Goal: Navigation & Orientation: Find specific page/section

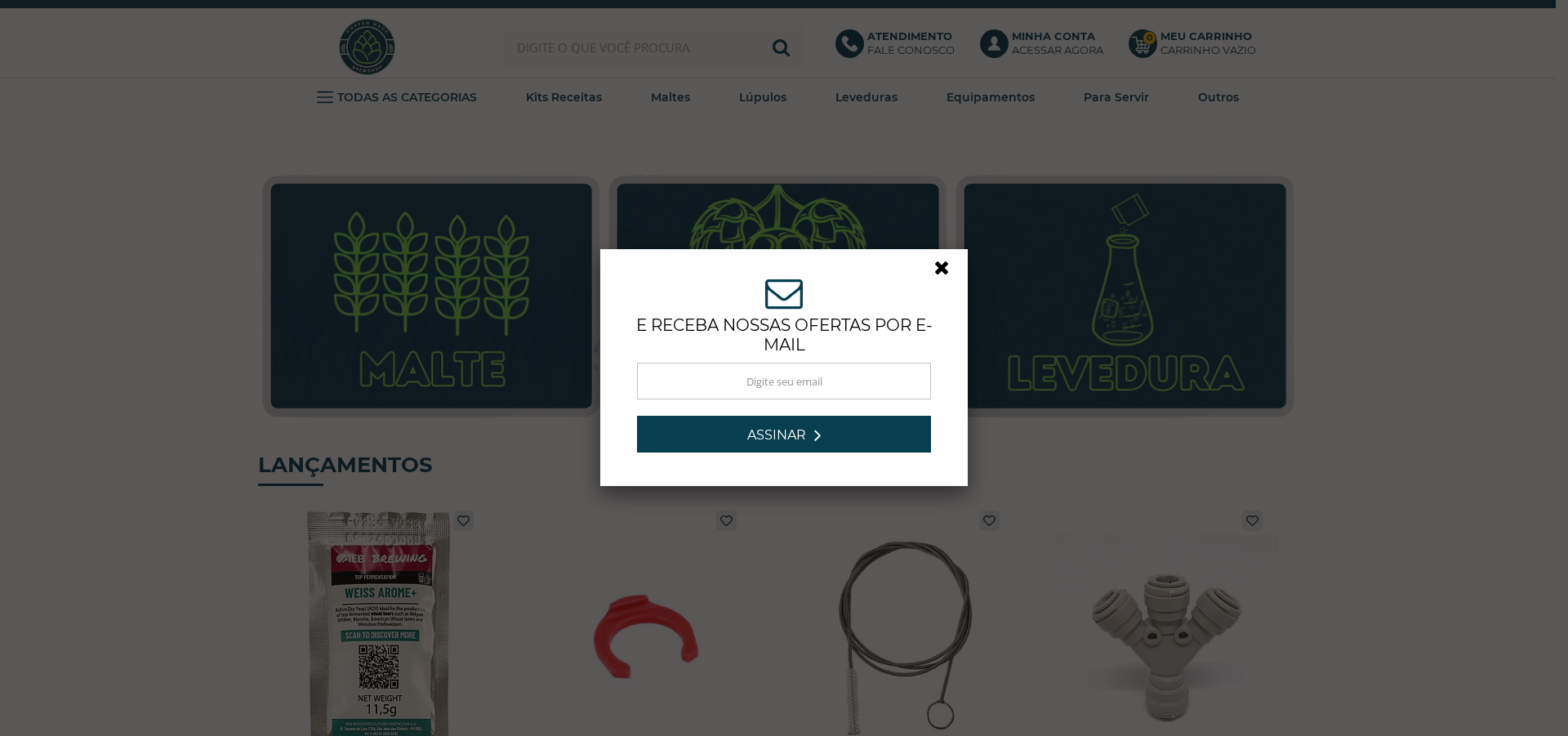
click at [940, 266] on link at bounding box center [949, 272] width 29 height 29
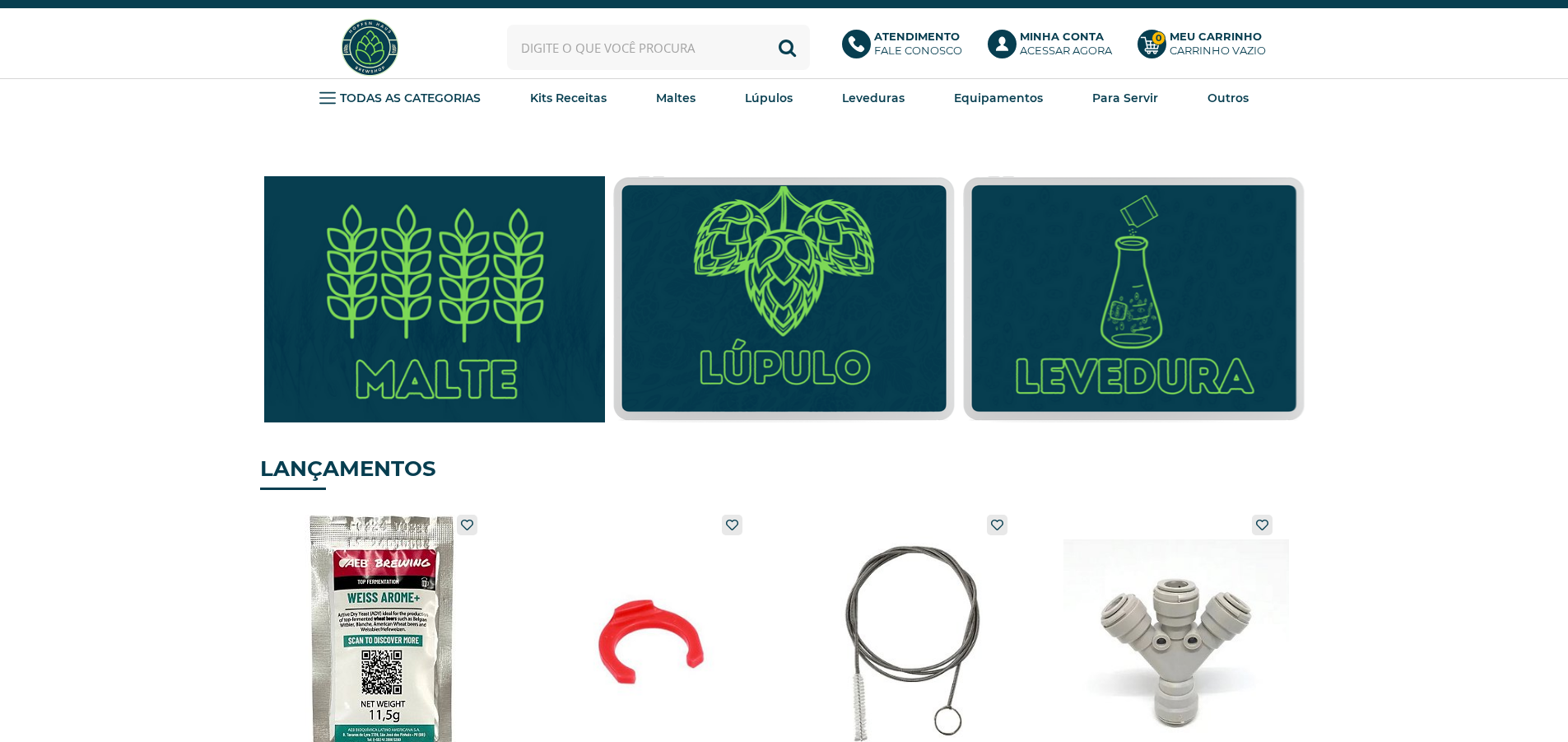
click at [430, 305] on img at bounding box center [435, 299] width 376 height 271
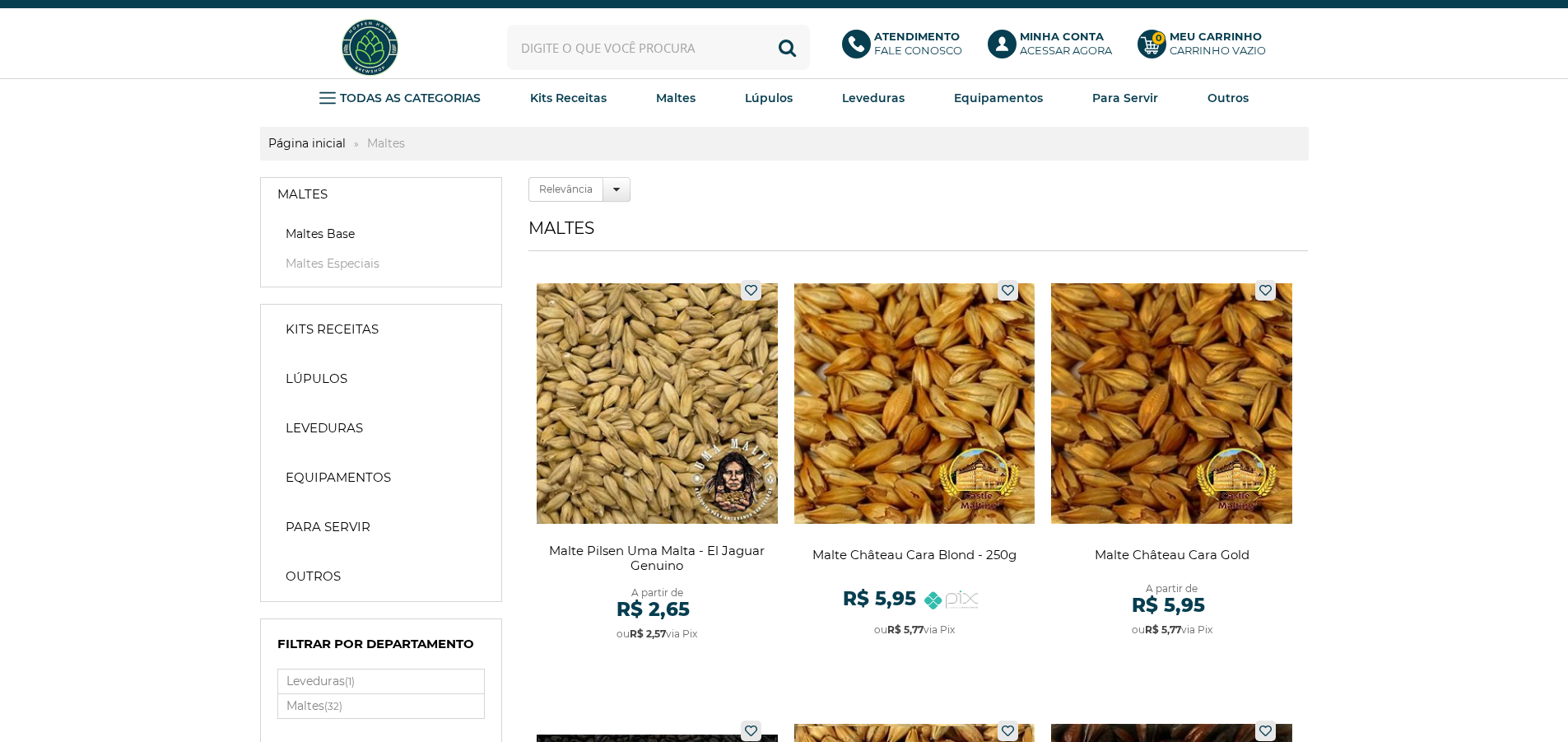
click at [331, 231] on link "Maltes Base" at bounding box center [381, 233] width 208 height 16
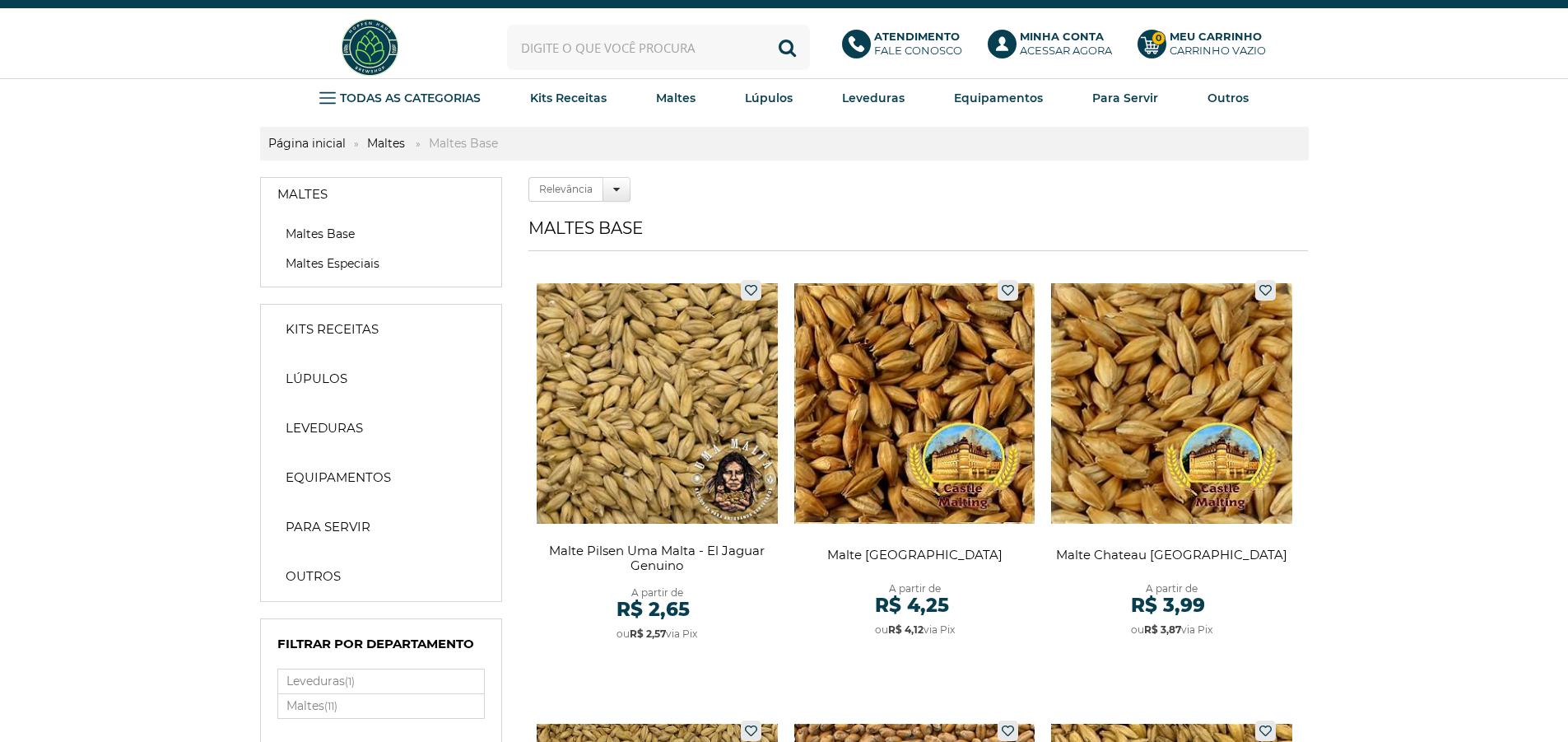
click at [318, 262] on link "Maltes Especiais" at bounding box center [381, 262] width 208 height 16
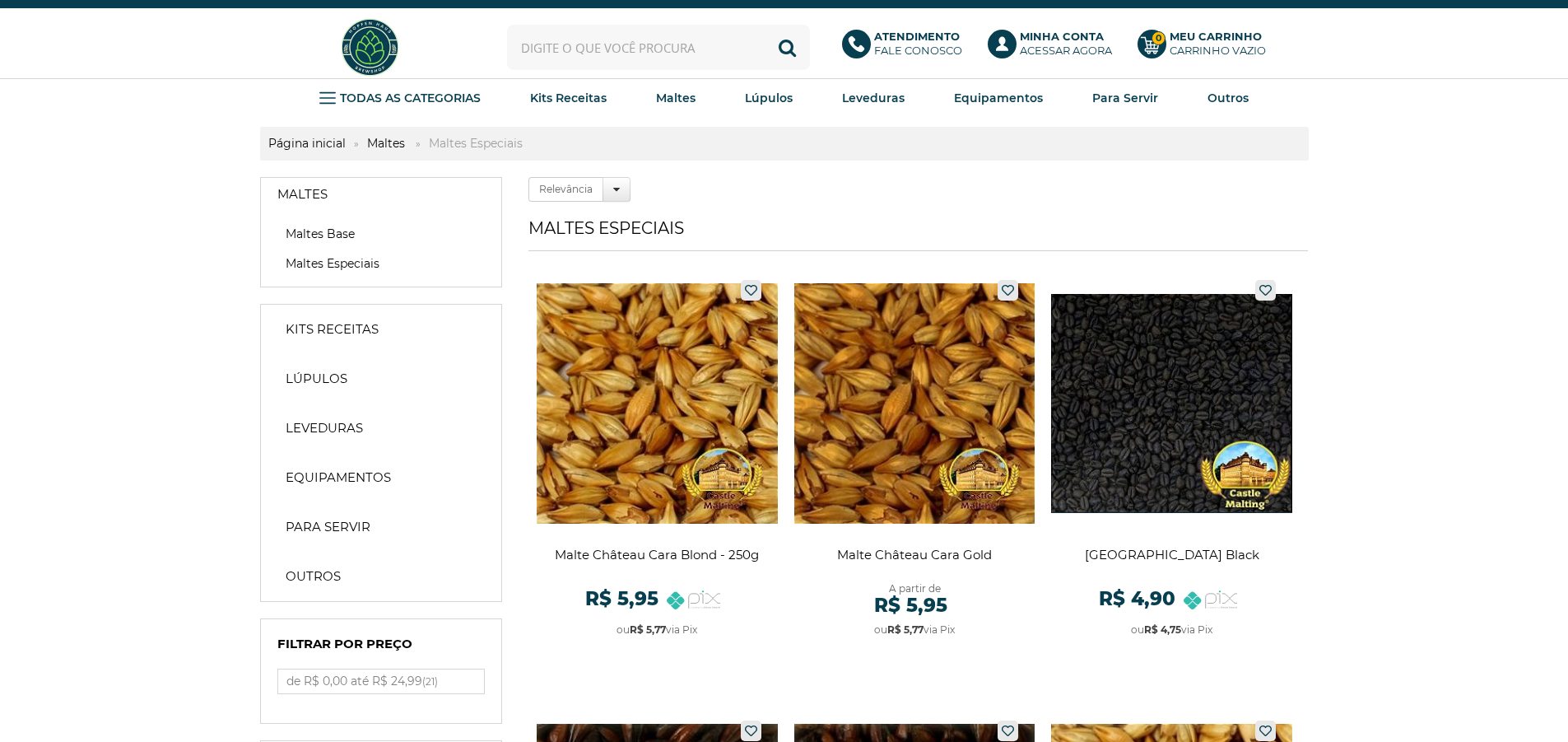
click at [322, 228] on link "Maltes Base" at bounding box center [381, 233] width 208 height 16
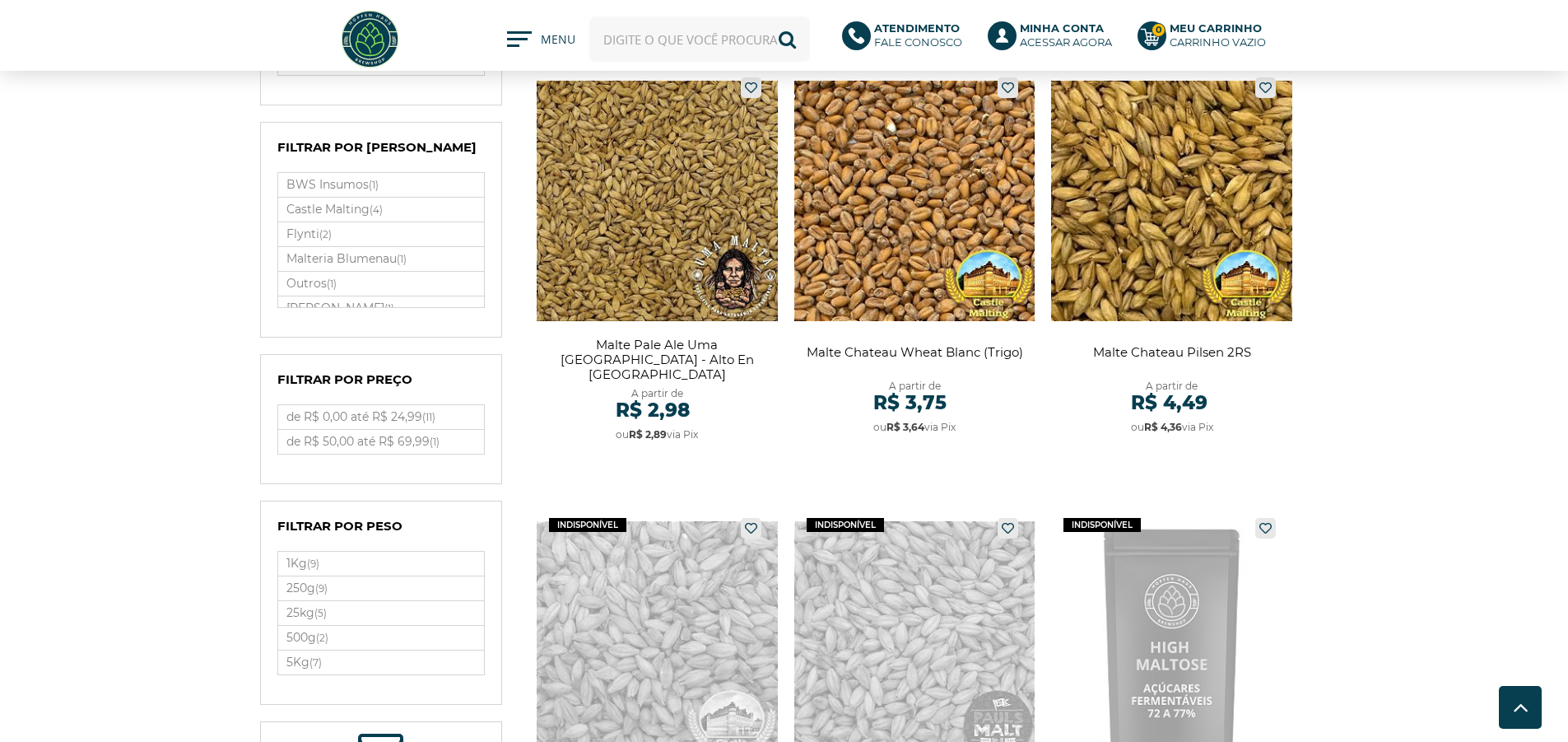
scroll to position [529, 0]
